Goal: Navigation & Orientation: Find specific page/section

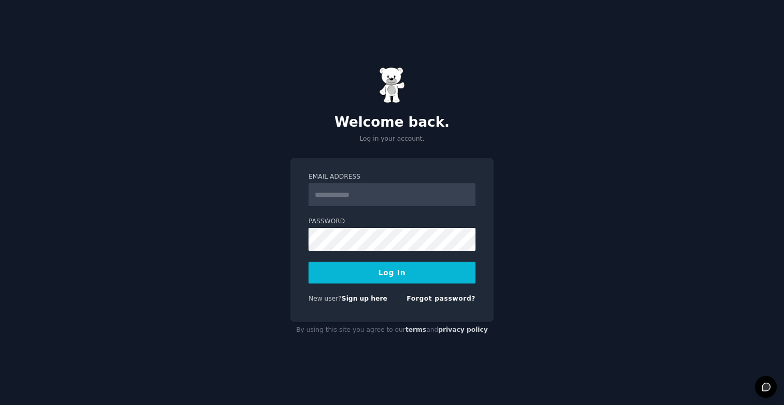
click at [362, 198] on input "Email Address" at bounding box center [392, 194] width 167 height 23
type input "**********"
click at [398, 278] on button "Log In" at bounding box center [392, 272] width 167 height 22
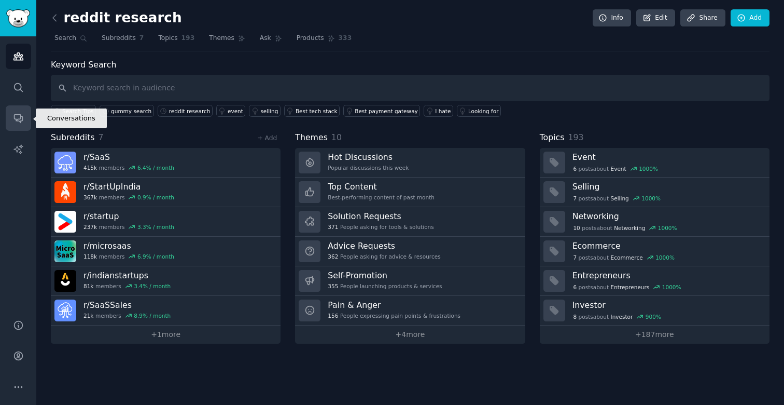
click at [24, 111] on link "Conversations" at bounding box center [18, 117] width 25 height 25
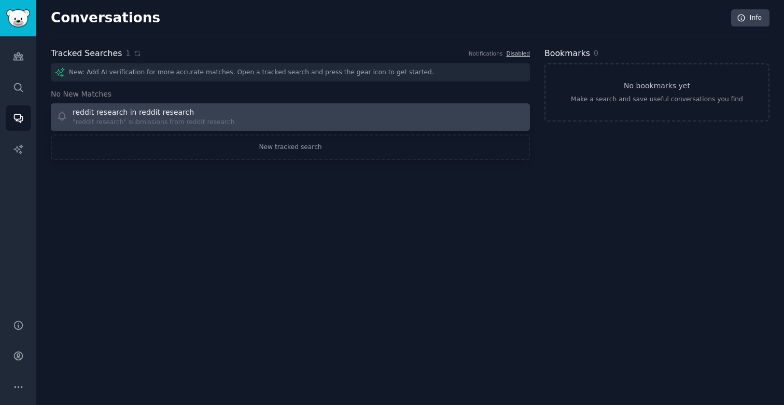
click at [191, 118] on div ""reddit research" submissions from reddit research" at bounding box center [154, 122] width 162 height 9
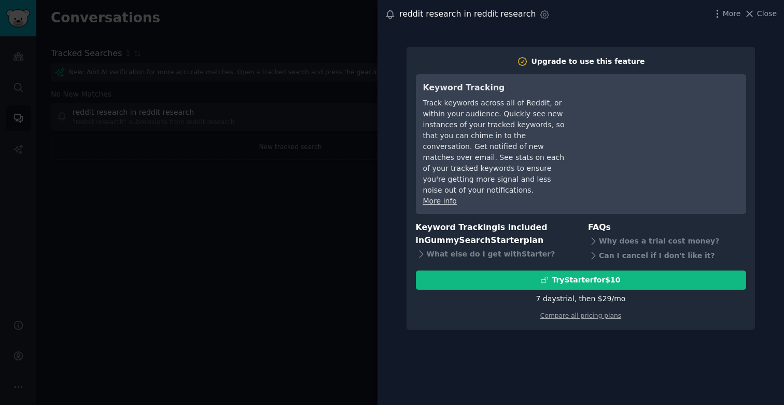
click at [299, 146] on div at bounding box center [392, 202] width 784 height 405
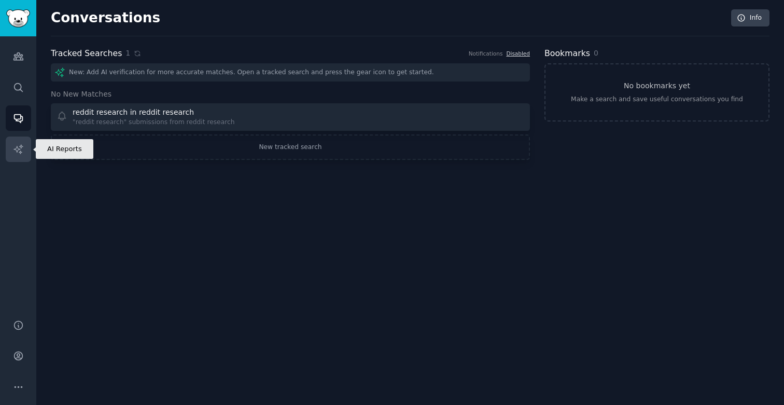
click at [26, 151] on link "AI Reports" at bounding box center [18, 148] width 25 height 25
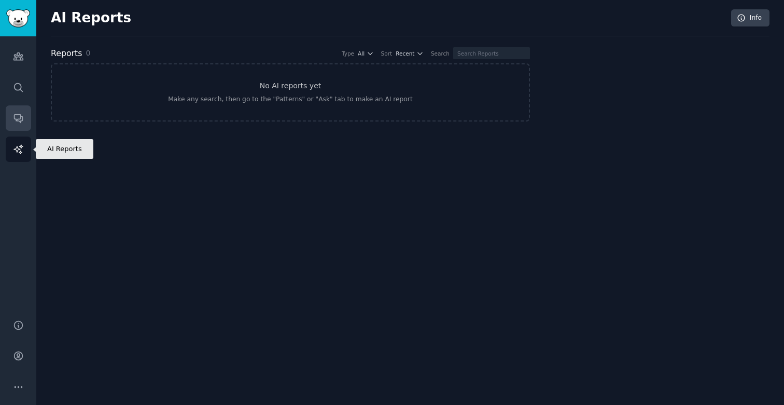
click at [26, 118] on link "Conversations" at bounding box center [18, 117] width 25 height 25
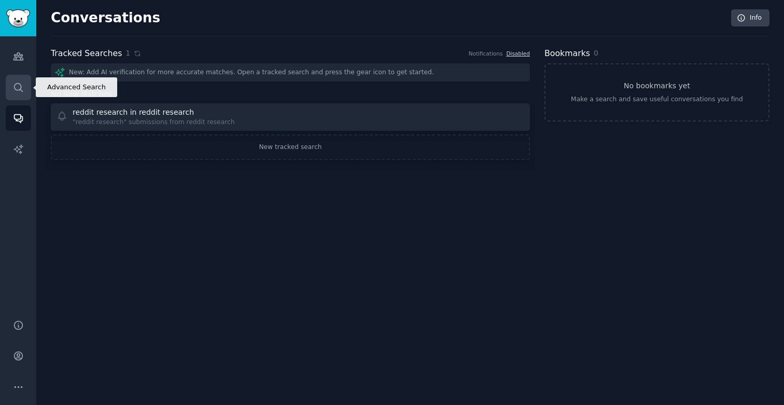
click at [15, 89] on icon "Sidebar" at bounding box center [18, 87] width 8 height 8
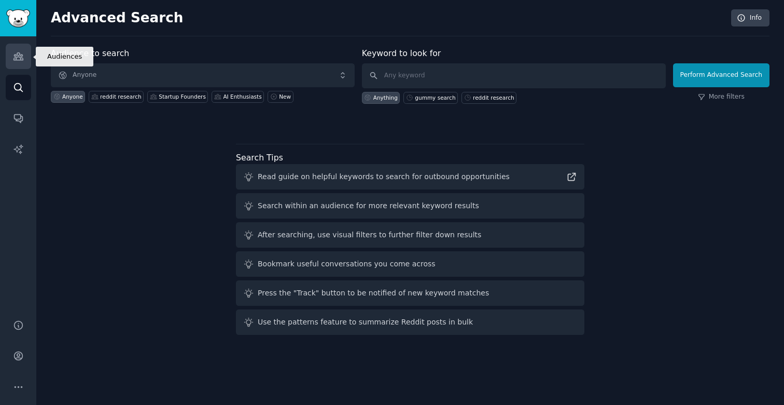
click at [18, 59] on icon "Sidebar" at bounding box center [18, 56] width 11 height 11
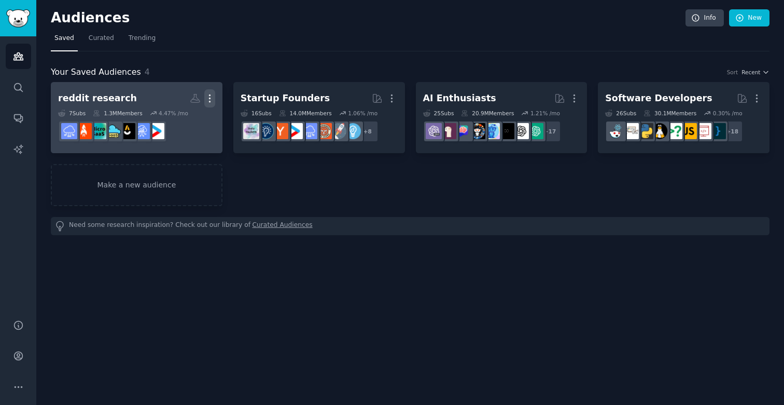
click at [207, 99] on icon "button" at bounding box center [209, 98] width 11 height 11
click at [209, 100] on icon "button" at bounding box center [209, 98] width 11 height 11
click at [210, 101] on icon "button" at bounding box center [209, 98] width 1 height 7
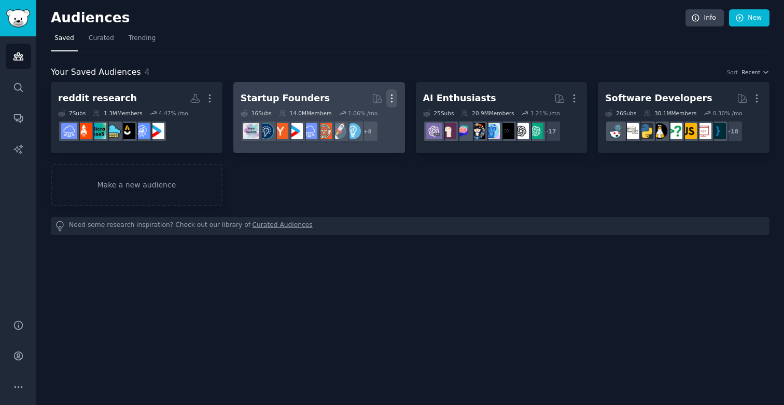
click at [392, 101] on icon "button" at bounding box center [392, 98] width 1 height 7
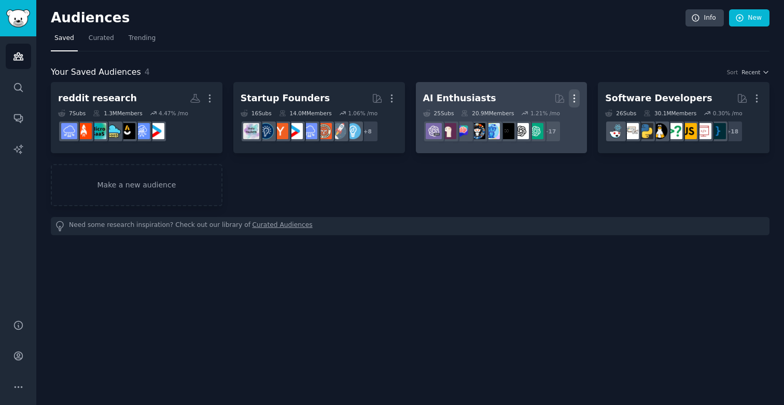
click at [573, 101] on icon "button" at bounding box center [574, 98] width 11 height 11
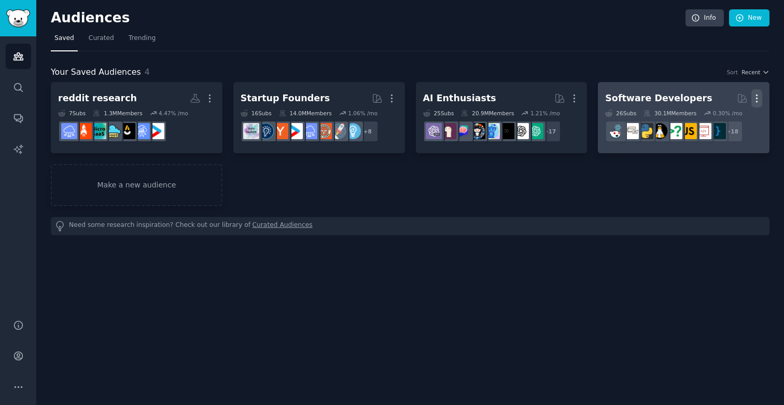
click at [753, 100] on icon "button" at bounding box center [757, 98] width 11 height 11
click at [681, 105] on h2 "Software Developers Curated by GummySearch More" at bounding box center [683, 98] width 157 height 18
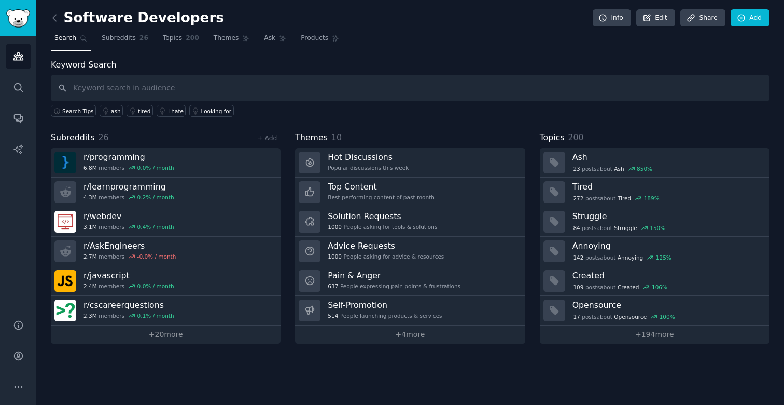
click at [24, 104] on div "Audiences Search Conversations AI Reports" at bounding box center [18, 171] width 36 height 270
click at [22, 93] on link "Search" at bounding box center [18, 87] width 25 height 25
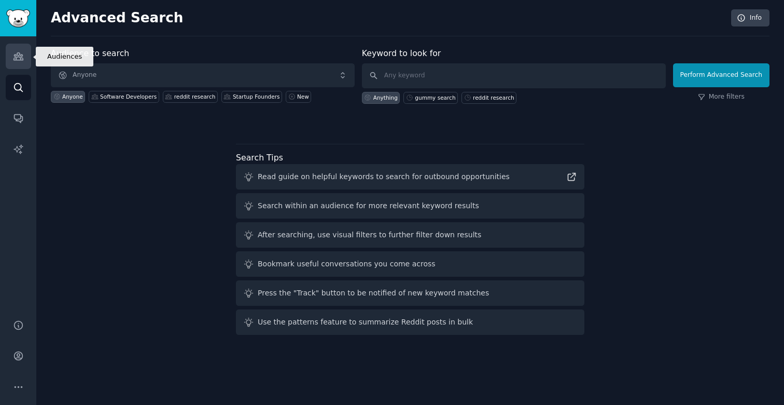
click at [22, 59] on icon "Sidebar" at bounding box center [17, 56] width 9 height 7
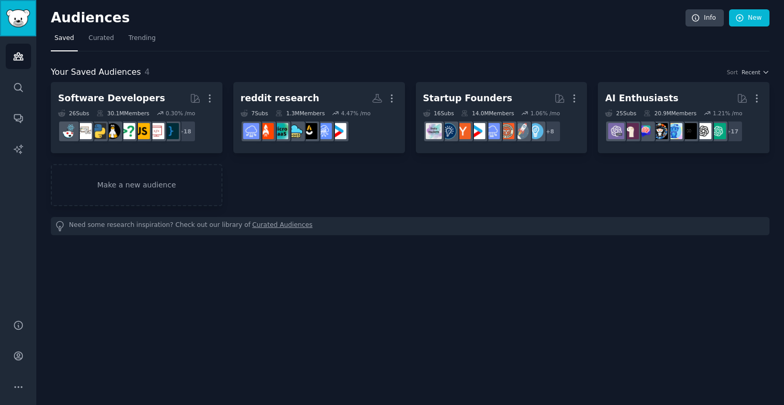
click at [31, 21] on link "Sidebar" at bounding box center [18, 18] width 36 height 36
